Goal: Task Accomplishment & Management: Complete application form

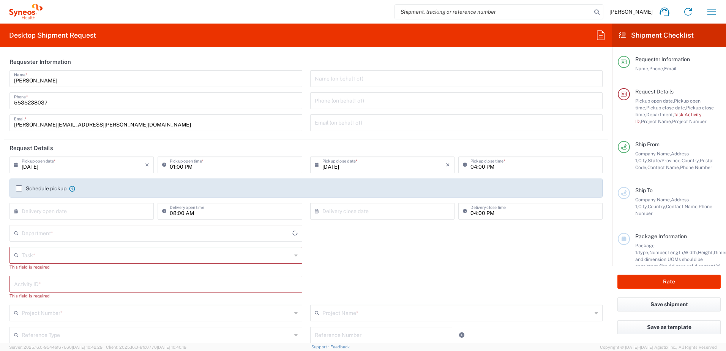
type input "Mexico State"
type input "Mexico"
type input "INC Research Clin Svcs Mexico"
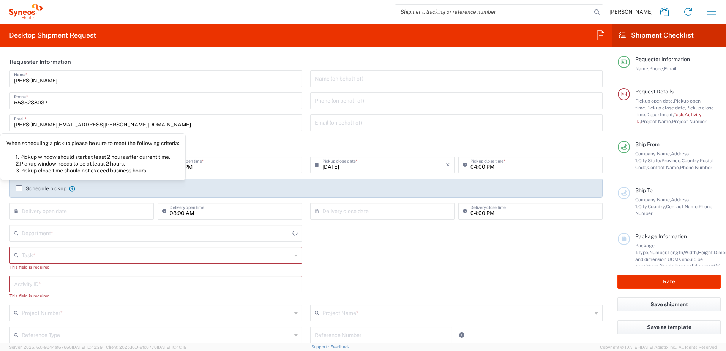
type input "4510"
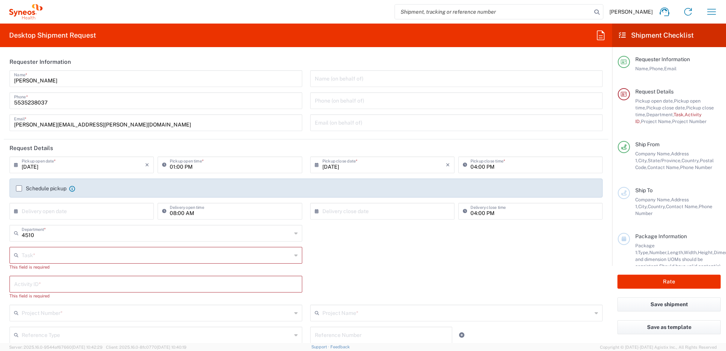
click at [23, 190] on label "Schedule pickup" at bounding box center [41, 188] width 51 height 6
click at [19, 188] on input "Schedule pickup" at bounding box center [19, 188] width 0 height 0
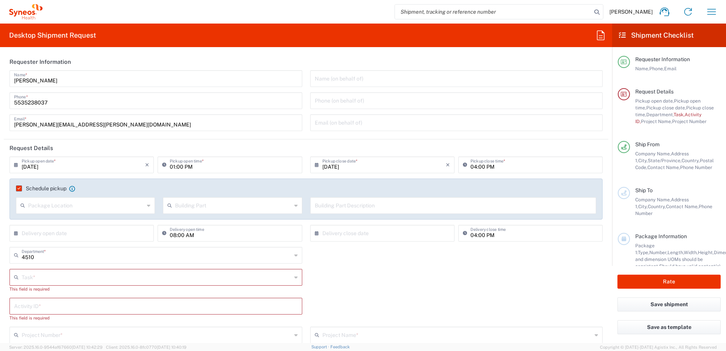
click at [458, 283] on div "Task * Break/Fix Inventory Transfer New Hire Other Refresh This field is requir…" at bounding box center [306, 283] width 601 height 29
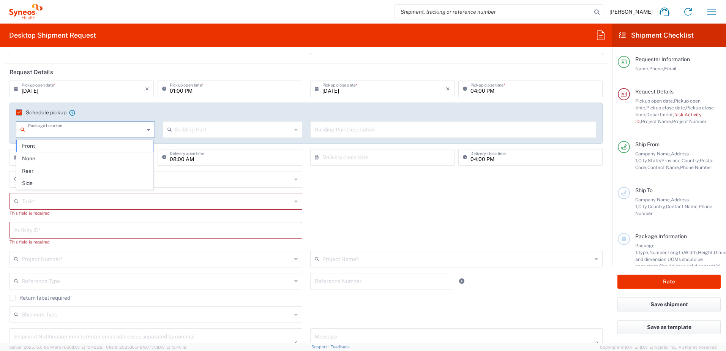
click at [73, 133] on input "text" at bounding box center [86, 128] width 116 height 13
click at [490, 187] on div "4510 Department * 4510 3000 3100 3109 3110 3111 3112 3125 3130 3135 3136 3150 3…" at bounding box center [306, 182] width 601 height 22
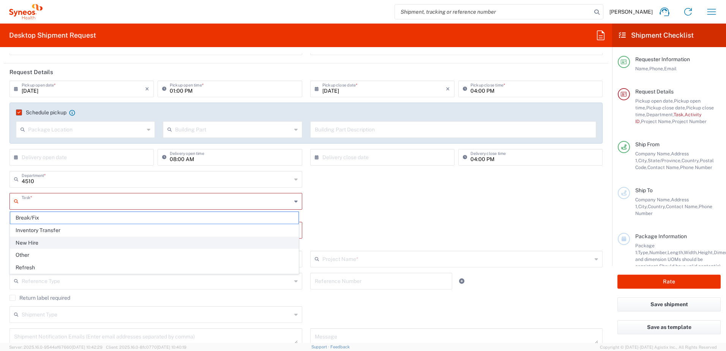
drag, startPoint x: 160, startPoint y: 199, endPoint x: 108, endPoint y: 240, distance: 65.8
click at [160, 199] on input "text" at bounding box center [157, 200] width 270 height 13
click at [103, 241] on span "New Hire" at bounding box center [154, 243] width 288 height 12
type input "New Hire"
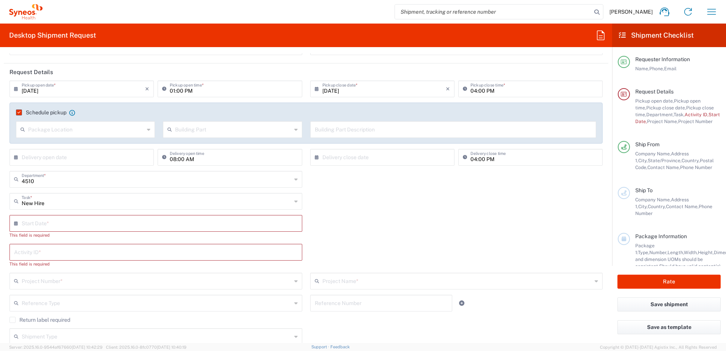
drag, startPoint x: 88, startPoint y: 221, endPoint x: 19, endPoint y: 229, distance: 68.8
click at [88, 221] on input "text" at bounding box center [158, 222] width 272 height 13
click at [132, 295] on span "18" at bounding box center [134, 292] width 11 height 11
type input "08/18/2025"
click at [84, 246] on input "text" at bounding box center [156, 244] width 284 height 13
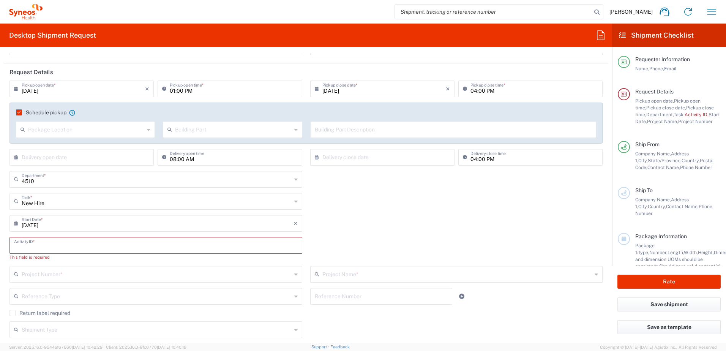
paste input "SCTASK2675407"
type input "SCTASK2675407"
drag, startPoint x: 356, startPoint y: 211, endPoint x: 359, endPoint y: 215, distance: 5.0
click at [356, 211] on div "New Hire Task * Break/Fix Inventory Transfer New Hire Other Refresh" at bounding box center [306, 204] width 601 height 22
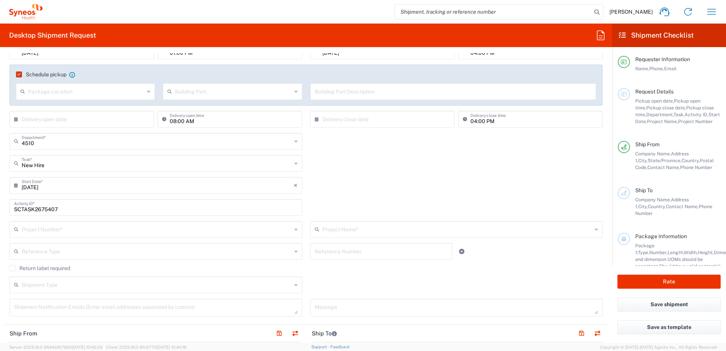
scroll to position [152, 0]
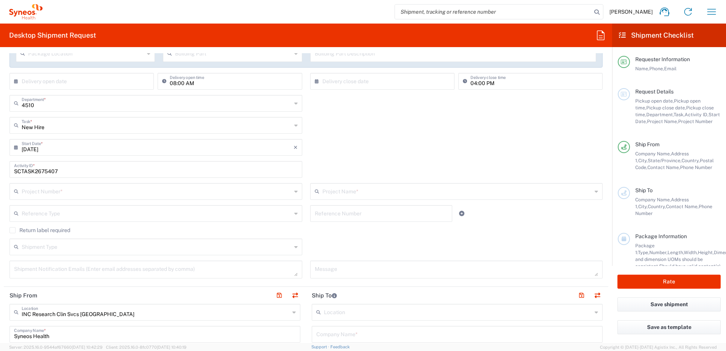
click at [209, 194] on input "text" at bounding box center [157, 190] width 270 height 13
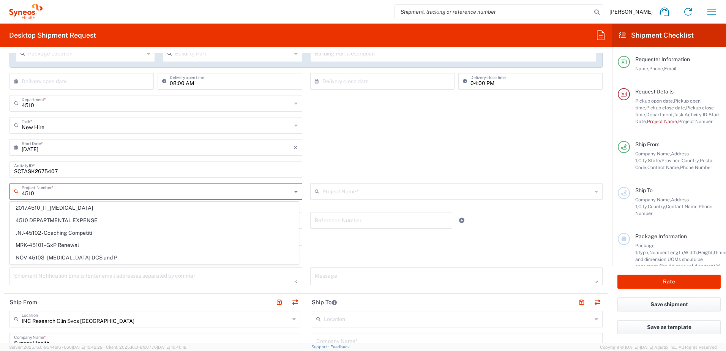
drag, startPoint x: 98, startPoint y: 220, endPoint x: 223, endPoint y: 207, distance: 126.0
click at [98, 220] on span "4510 DEPARTMENTAL EXPENSE" at bounding box center [154, 221] width 288 height 12
type input "4510 DEPARTMENTAL EXPENSE"
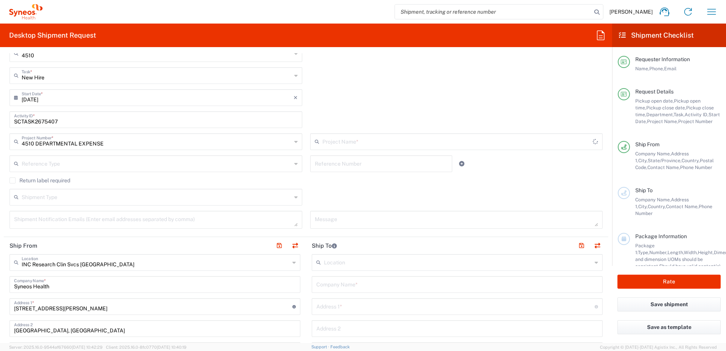
type input "4510 DEPARTMENTAL EXPENSE"
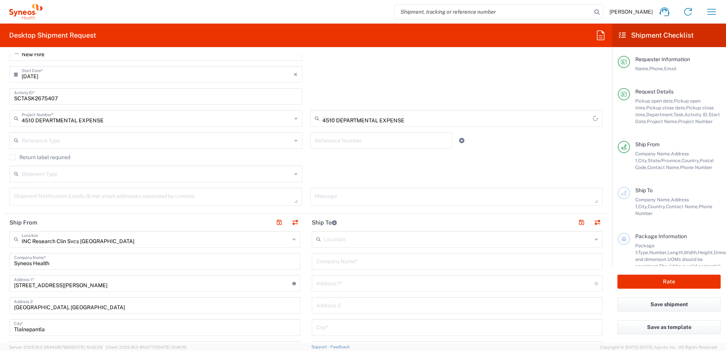
scroll to position [228, 0]
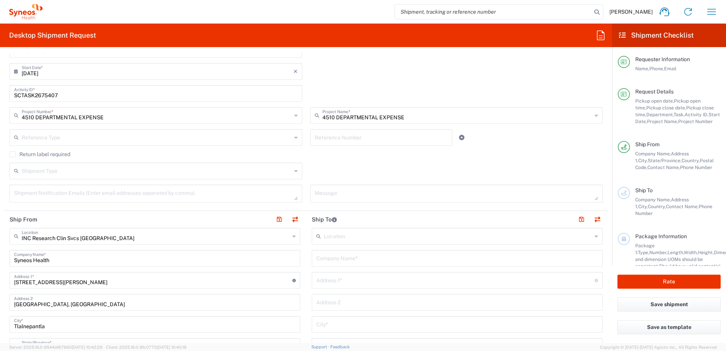
click at [354, 159] on div "Return label required" at bounding box center [305, 156] width 593 height 11
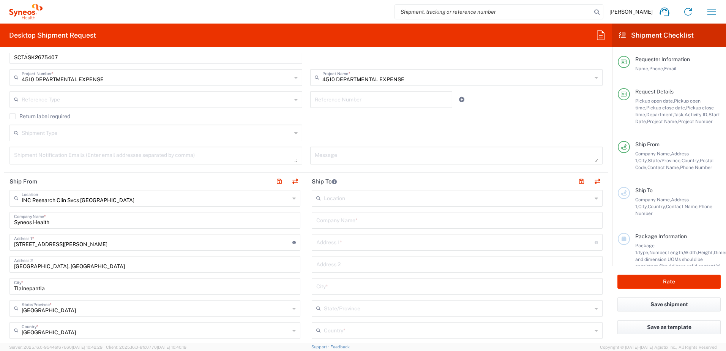
click at [369, 224] on input "text" at bounding box center [457, 219] width 282 height 13
type input "Home"
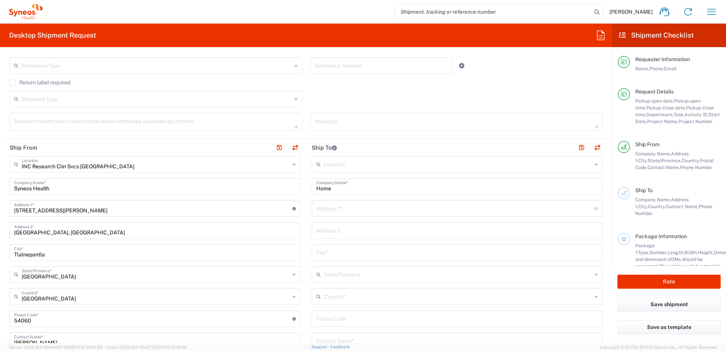
scroll to position [342, 0]
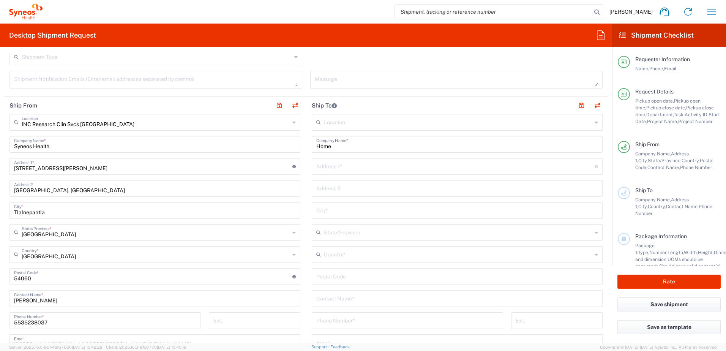
click at [393, 169] on input "text" at bounding box center [455, 165] width 278 height 13
paste input "Avenida Agrícola #3194"
type input "Avenida Agrícola #3194, Parques del bosque"
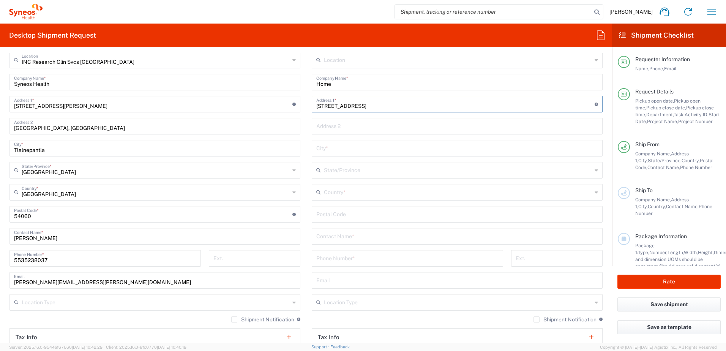
scroll to position [418, 0]
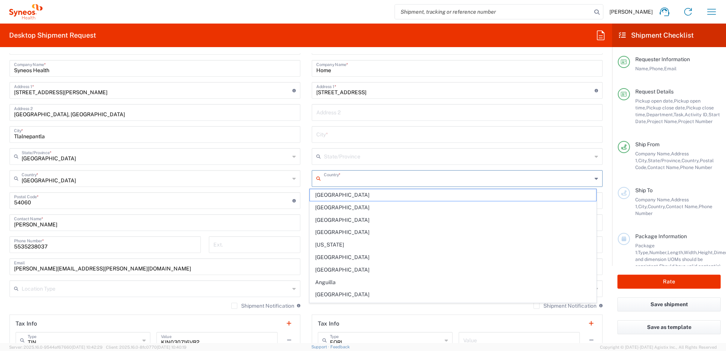
click at [351, 177] on input "text" at bounding box center [458, 177] width 268 height 13
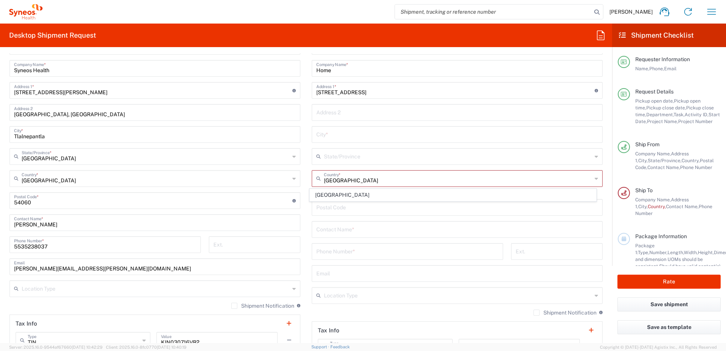
drag, startPoint x: 352, startPoint y: 193, endPoint x: 370, endPoint y: 160, distance: 37.6
click at [352, 193] on span "Mexico" at bounding box center [453, 195] width 287 height 12
type input "Mexico"
click at [371, 158] on input "text" at bounding box center [458, 155] width 268 height 13
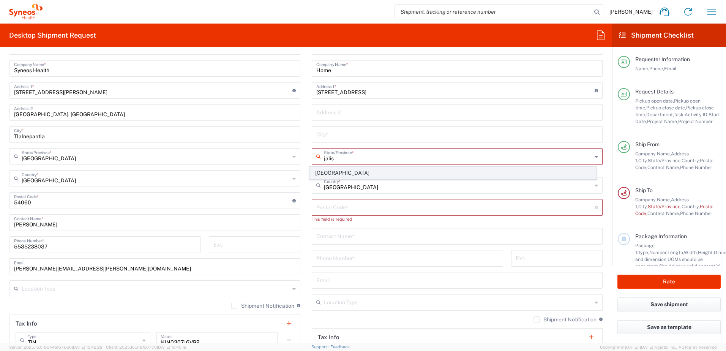
click at [382, 171] on span "Jalisco" at bounding box center [453, 173] width 287 height 12
type input "Jalisco"
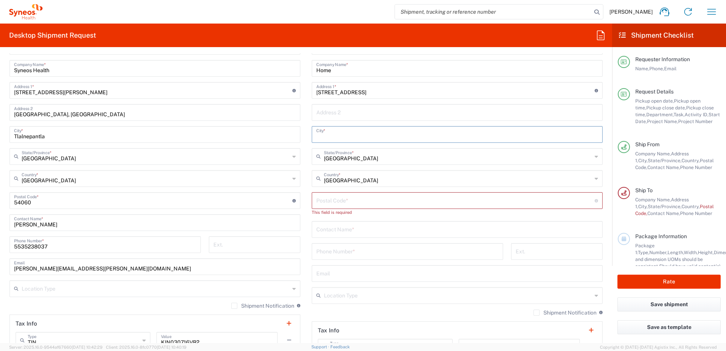
click at [388, 138] on input "text" at bounding box center [457, 133] width 282 height 13
type input "Tlaquepaque"
click at [378, 201] on input "undefined" at bounding box center [455, 199] width 278 height 13
paste input "45609"
type input "45609"
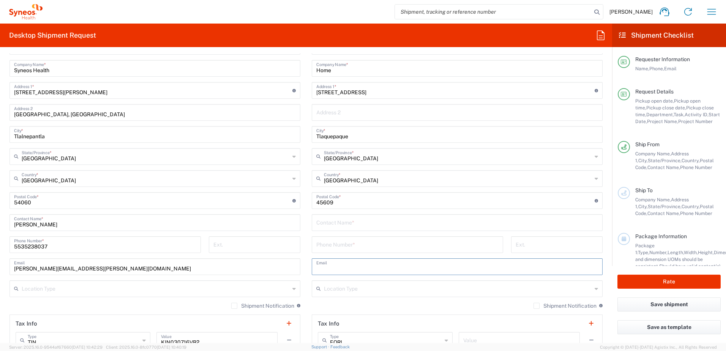
drag, startPoint x: 370, startPoint y: 269, endPoint x: 379, endPoint y: 243, distance: 27.3
click at [370, 269] on input "text" at bounding box center [457, 265] width 282 height 13
paste input "aranzazurios10@gmail.com"
type input "aranzazurios10@gmail.com"
click at [361, 242] on input "tel" at bounding box center [407, 243] width 182 height 13
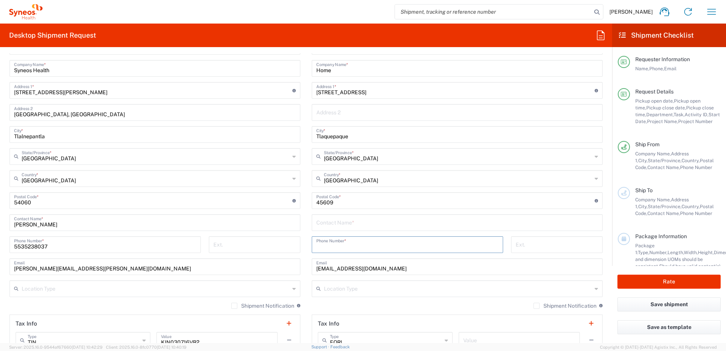
paste input "+52 (669) 1227803"
type input "+52 (669) 1227803"
click at [368, 224] on input "text" at bounding box center [457, 221] width 282 height 13
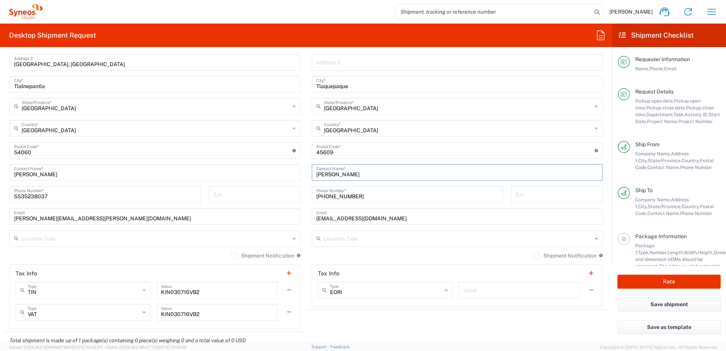
scroll to position [494, 0]
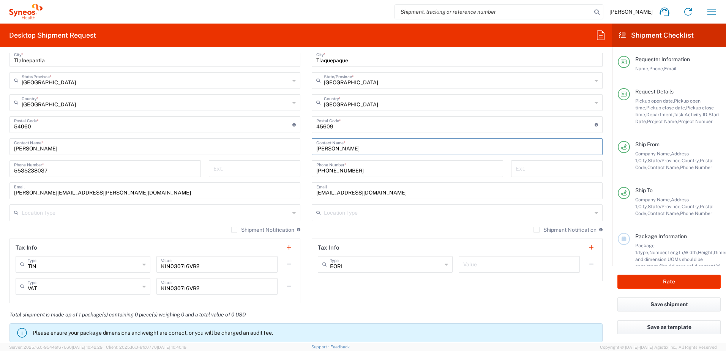
type input "Aranzazu Ríos"
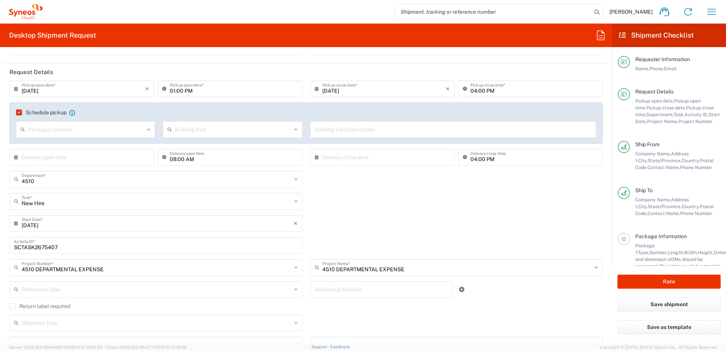
scroll to position [0, 0]
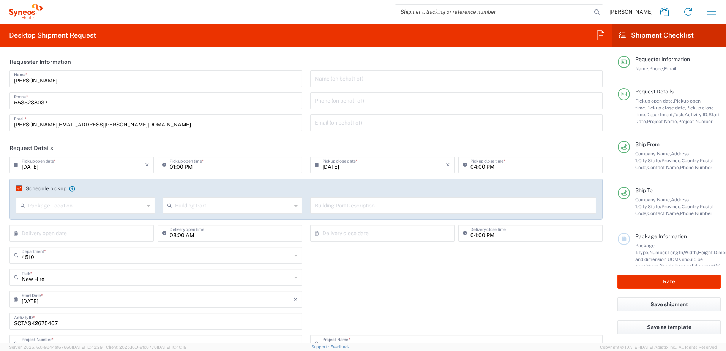
click at [16, 164] on icon at bounding box center [18, 165] width 8 height 12
drag, startPoint x: 75, startPoint y: 224, endPoint x: 82, endPoint y: 224, distance: 6.5
click at [82, 224] on span "13" at bounding box center [82, 223] width 11 height 11
type input "08/13/2025"
drag, startPoint x: 337, startPoint y: 166, endPoint x: 313, endPoint y: 164, distance: 23.7
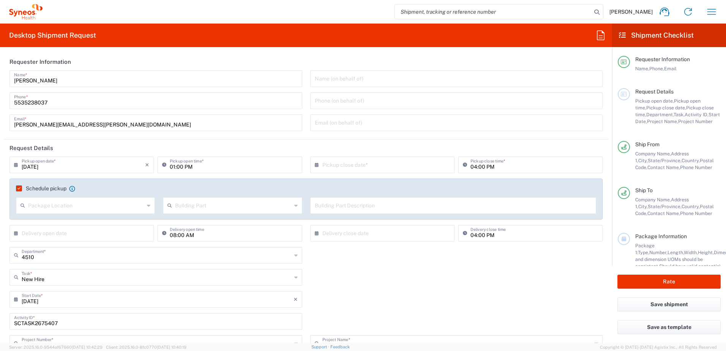
click at [337, 166] on input "text" at bounding box center [383, 164] width 123 height 13
drag, startPoint x: 313, startPoint y: 164, endPoint x: 347, endPoint y: 209, distance: 56.1
click at [315, 164] on icon at bounding box center [319, 165] width 8 height 12
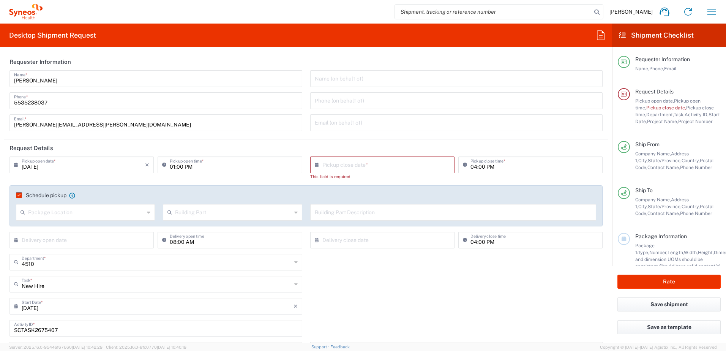
click at [316, 166] on icon at bounding box center [319, 165] width 8 height 12
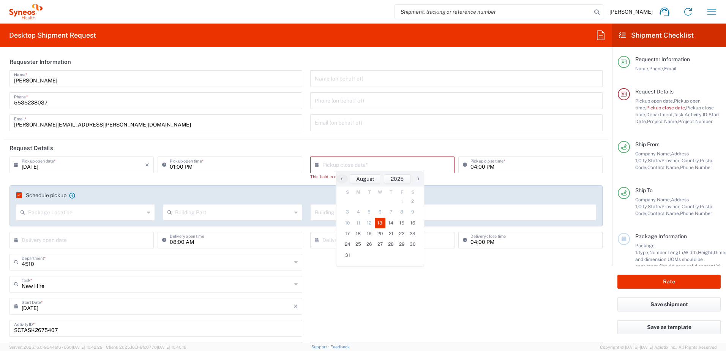
drag, startPoint x: 385, startPoint y: 213, endPoint x: 384, endPoint y: 226, distance: 12.5
click at [384, 226] on span "13" at bounding box center [380, 223] width 11 height 11
type input "08/13/2025"
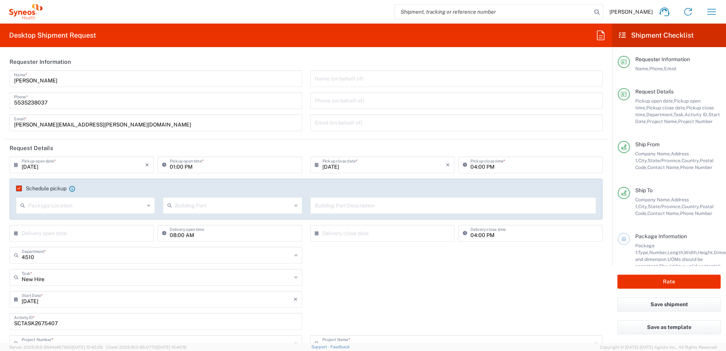
click at [389, 272] on div "New Hire Task * Break/Fix Inventory Transfer New Hire Other Refresh" at bounding box center [306, 280] width 601 height 22
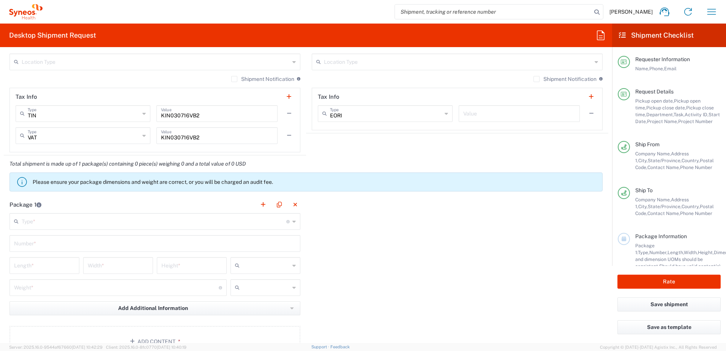
scroll to position [684, 0]
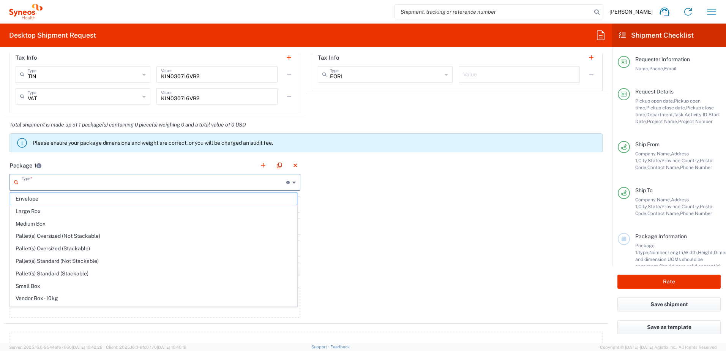
click at [97, 188] on input "text" at bounding box center [154, 181] width 265 height 13
click at [76, 222] on span "Medium Box" at bounding box center [153, 224] width 287 height 12
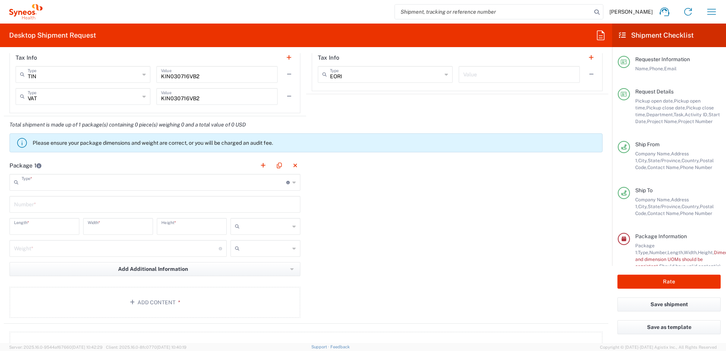
type input "Medium Box"
type input "13"
type input "11.5"
type input "2.5"
type input "in"
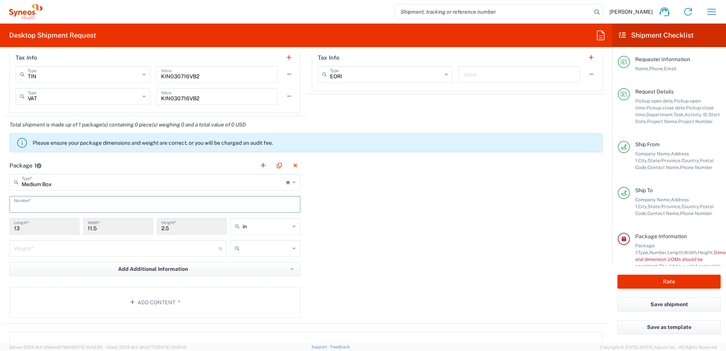
click at [67, 203] on input "text" at bounding box center [155, 203] width 282 height 13
type input "1"
drag, startPoint x: 270, startPoint y: 230, endPoint x: 269, endPoint y: 250, distance: 20.1
click at [270, 230] on input "text" at bounding box center [266, 226] width 47 height 12
drag, startPoint x: 273, startPoint y: 259, endPoint x: 277, endPoint y: 253, distance: 7.1
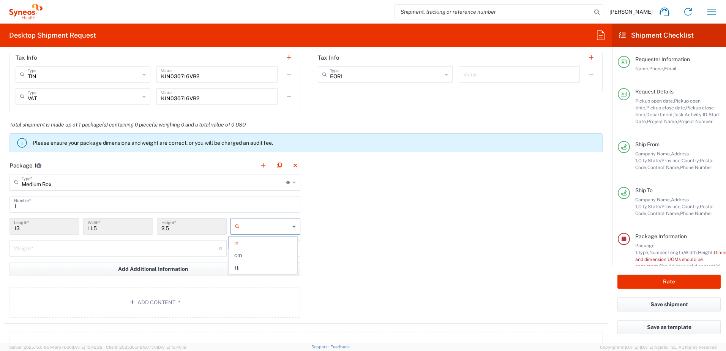
click at [273, 259] on span "cm" at bounding box center [263, 256] width 68 height 12
type input "33.02"
type input "29.21"
type input "6.35"
type input "cm"
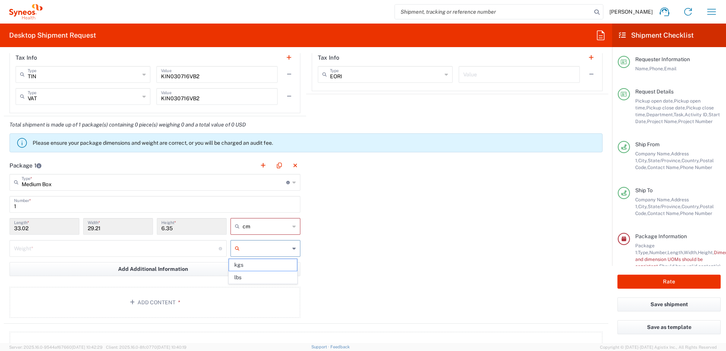
click at [281, 253] on input "text" at bounding box center [266, 248] width 47 height 12
drag, startPoint x: 261, startPoint y: 267, endPoint x: 158, endPoint y: 247, distance: 104.7
click at [261, 267] on span "kgs" at bounding box center [263, 265] width 68 height 12
type input "kgs"
click at [155, 247] on input "number" at bounding box center [116, 247] width 205 height 13
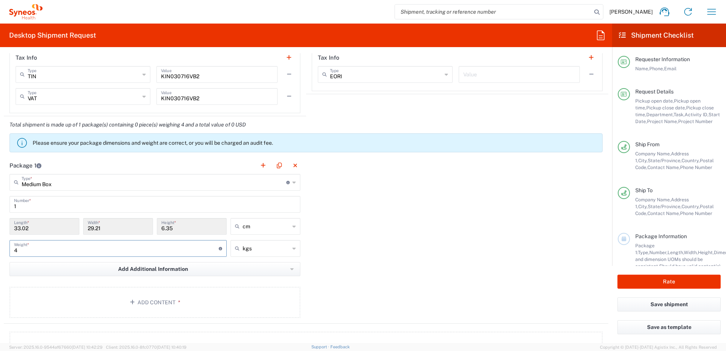
type input "4"
drag, startPoint x: 336, startPoint y: 259, endPoint x: 233, endPoint y: 289, distance: 107.1
click at [336, 259] on div "Package 1 Medium Box Type * Material used to package goods Envelope Large Box M…" at bounding box center [306, 240] width 605 height 167
click at [233, 289] on button "Add Content *" at bounding box center [154, 302] width 291 height 31
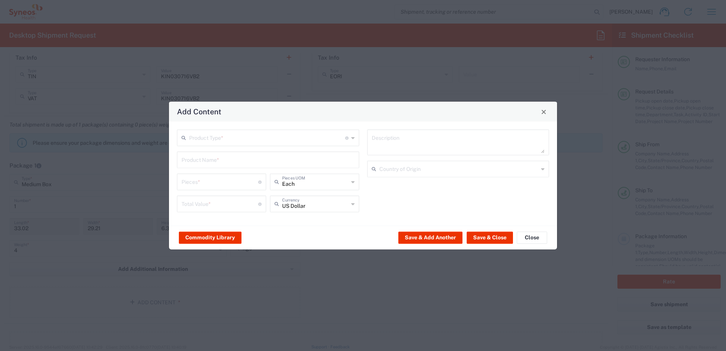
drag, startPoint x: 258, startPoint y: 145, endPoint x: 258, endPoint y: 141, distance: 4.6
click at [258, 145] on div "Product Type * Document: Paper document generated internally by Syneos, a clien…" at bounding box center [268, 138] width 182 height 17
click at [258, 141] on input "text" at bounding box center [267, 137] width 156 height 13
drag, startPoint x: 241, startPoint y: 164, endPoint x: 239, endPoint y: 156, distance: 8.1
click at [241, 164] on span "General Commodity" at bounding box center [268, 167] width 181 height 12
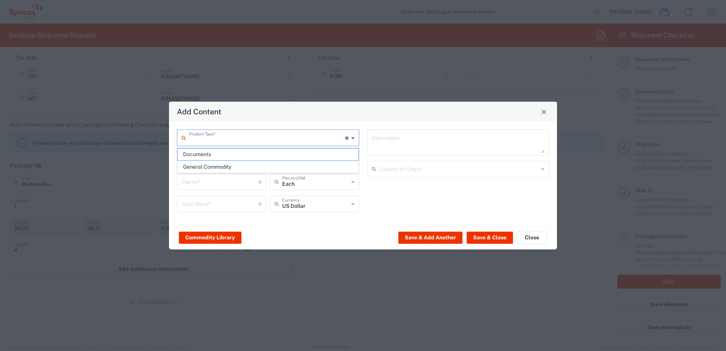
type input "General Commodity"
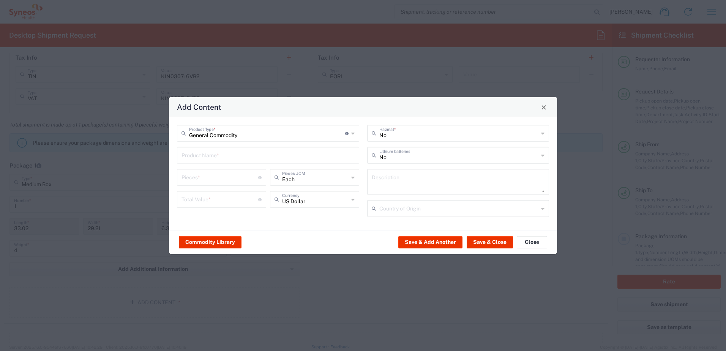
drag, startPoint x: 239, startPoint y: 154, endPoint x: 234, endPoint y: 164, distance: 11.0
click at [239, 154] on input "text" at bounding box center [268, 154] width 173 height 13
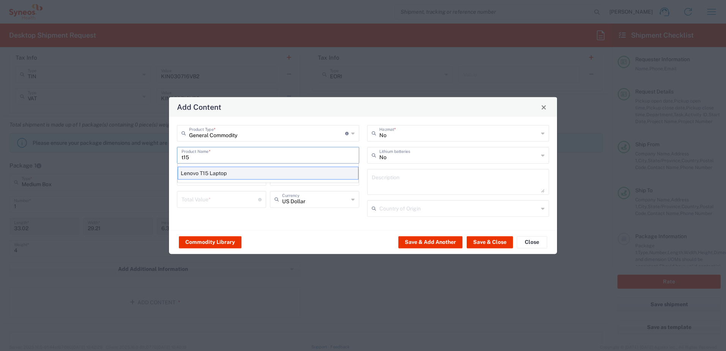
click at [230, 172] on div "Lenovo T15 Laptop" at bounding box center [268, 173] width 181 height 13
type input "Lenovo T15 Laptop"
type textarea "Lenovo T15 Laptop"
type input "China"
type input "Yes"
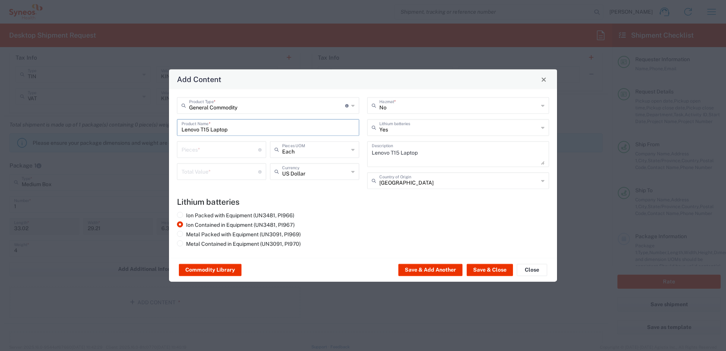
drag, startPoint x: 223, startPoint y: 153, endPoint x: 260, endPoint y: 157, distance: 37.1
click at [223, 153] on input "number" at bounding box center [220, 148] width 77 height 13
type input "1"
drag, startPoint x: 327, startPoint y: 175, endPoint x: 325, endPoint y: 228, distance: 53.6
click at [327, 175] on input "text" at bounding box center [315, 170] width 66 height 13
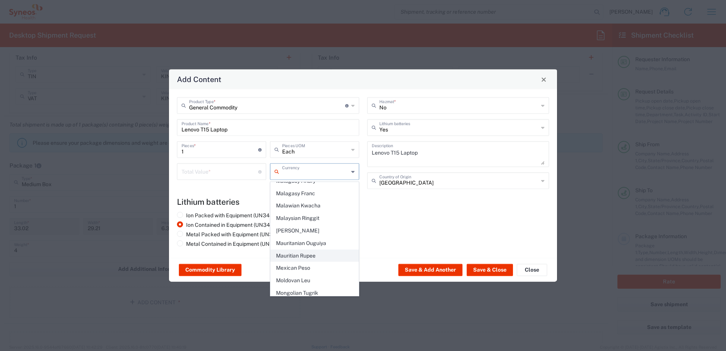
scroll to position [1178, 0]
drag, startPoint x: 308, startPoint y: 230, endPoint x: 223, endPoint y: 190, distance: 93.6
click at [308, 248] on span "Mexican Peso" at bounding box center [315, 254] width 88 height 12
type input "Mexican Peso"
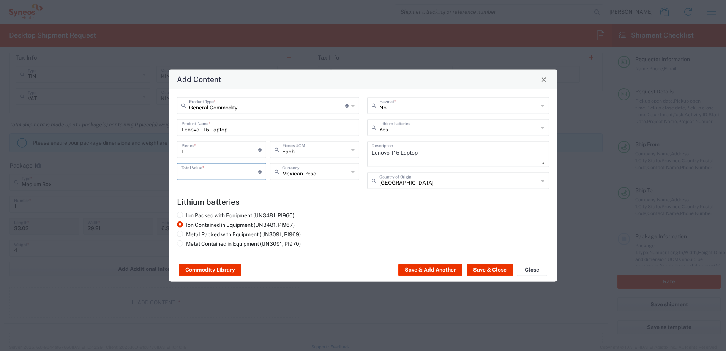
click at [217, 171] on input "number" at bounding box center [220, 170] width 77 height 13
type input "20000"
click at [430, 221] on div "Ion Packed with Equipment (UN3481, PI966) Ion Contained in Equipment (UN3481, P…" at bounding box center [363, 231] width 380 height 38
click at [488, 268] on button "Save & Close" at bounding box center [490, 270] width 46 height 12
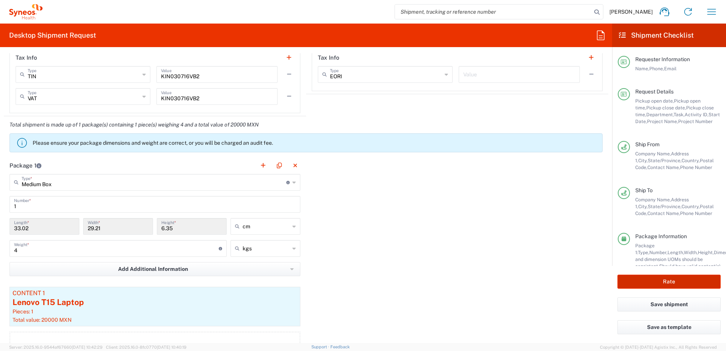
drag, startPoint x: 685, startPoint y: 283, endPoint x: 673, endPoint y: 278, distance: 13.5
click at [685, 283] on button "Rate" at bounding box center [669, 282] width 103 height 14
type input "4510 DEPARTMENTAL EXPENSE"
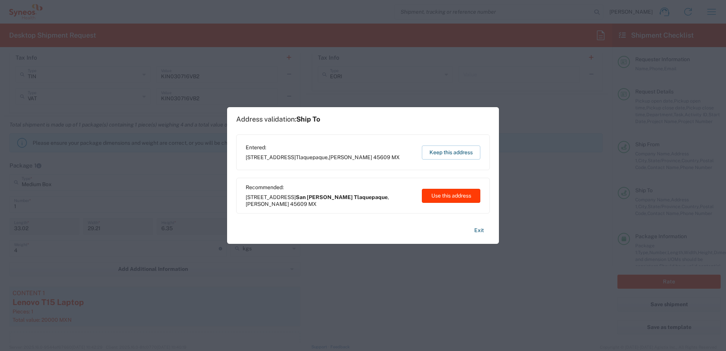
click at [456, 190] on button "Use this address" at bounding box center [451, 196] width 58 height 14
type input "San Pedro Tlaquepaque"
type input "Jalisco"
type input "Mexico"
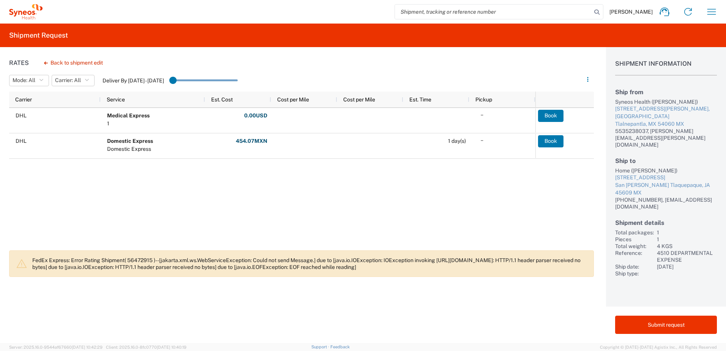
drag, startPoint x: 436, startPoint y: 265, endPoint x: 28, endPoint y: 244, distance: 408.5
click at [28, 244] on div "Rates Back to shipment edit Mode: All All SMAL Carrier: All All DHL Deliver By …" at bounding box center [297, 195] width 594 height 296
copy p "FedEx Express: Error Rating Shipment( 56472915 )--[jakarta.xml.ws.WebServiceExc…"
click at [413, 176] on div "DHL Medical Express 1 0.00 USD Fuel Charge: 0.00 USD Total: 0.00 USD DHL Domest…" at bounding box center [272, 177] width 526 height 138
click at [71, 60] on button "Back to shipment edit" at bounding box center [73, 62] width 71 height 13
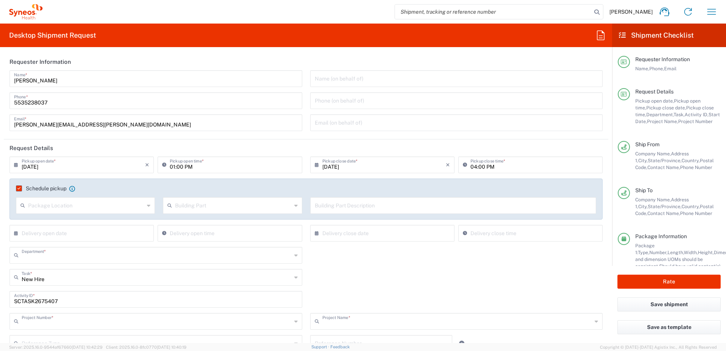
type input "4510"
type input "4510 DEPARTMENTAL EXPENSE"
type input "Mexico State"
type input "Jalisco"
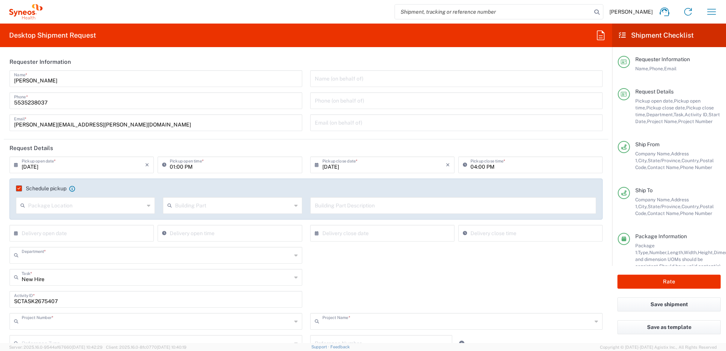
type input "Medium Box"
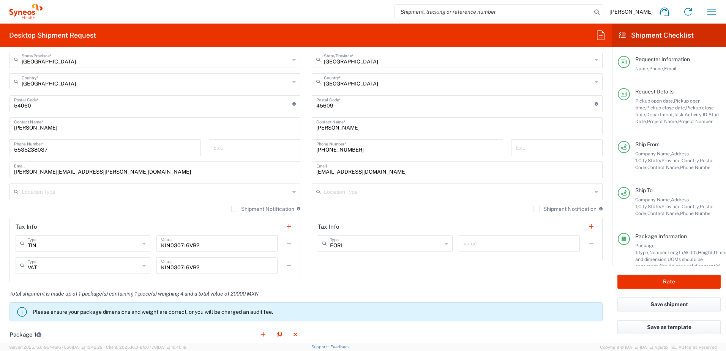
scroll to position [379, 0]
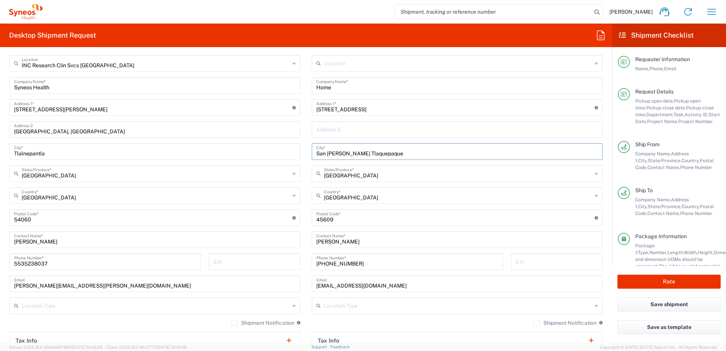
drag, startPoint x: 341, startPoint y: 153, endPoint x: 367, endPoint y: 162, distance: 27.2
click at [299, 154] on div "Ship From INC Research Clin Svcs Mexico Location INC Research Clin Svcs Mexico …" at bounding box center [306, 218] width 605 height 361
type input "Tlaquepaque"
click at [683, 283] on button "Rate" at bounding box center [669, 282] width 103 height 14
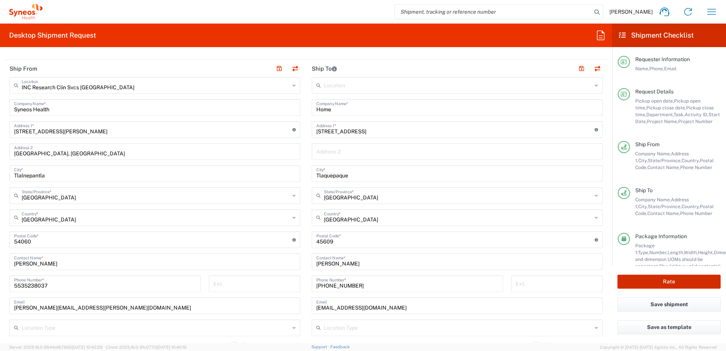
scroll to position [401, 0]
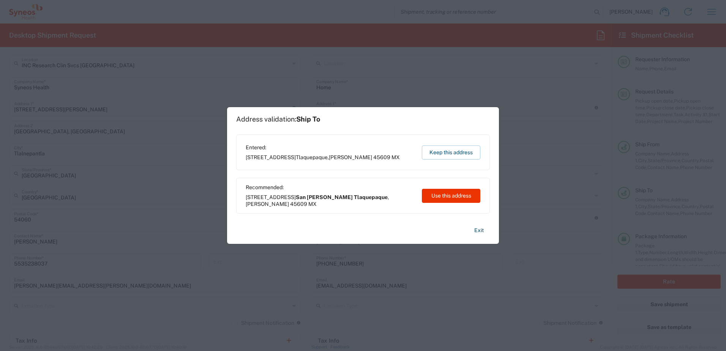
drag, startPoint x: 447, startPoint y: 155, endPoint x: 465, endPoint y: 171, distance: 23.6
click at [447, 154] on button "Keep this address" at bounding box center [451, 152] width 58 height 14
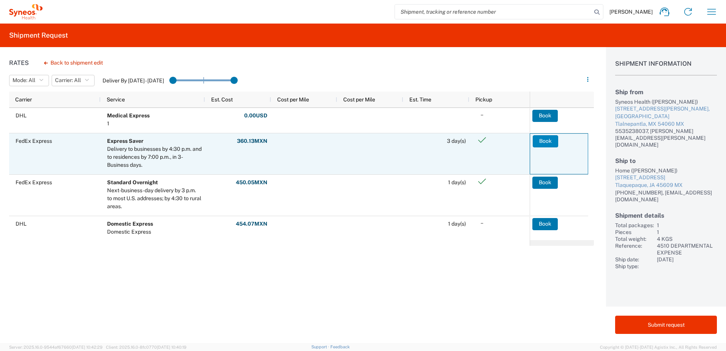
click at [546, 143] on button "Book" at bounding box center [545, 141] width 25 height 12
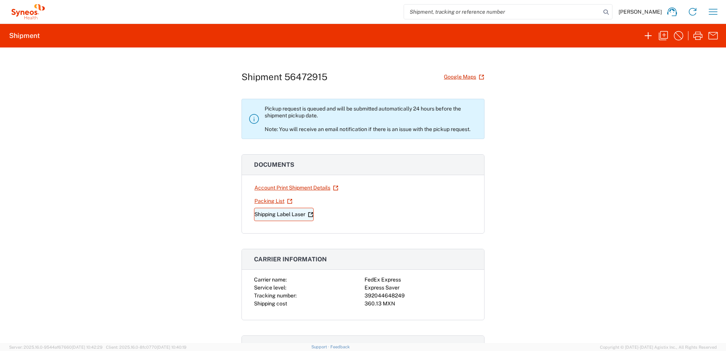
click at [291, 215] on link "Shipping Label Laser" at bounding box center [284, 214] width 60 height 13
